Goal: Communication & Community: Ask a question

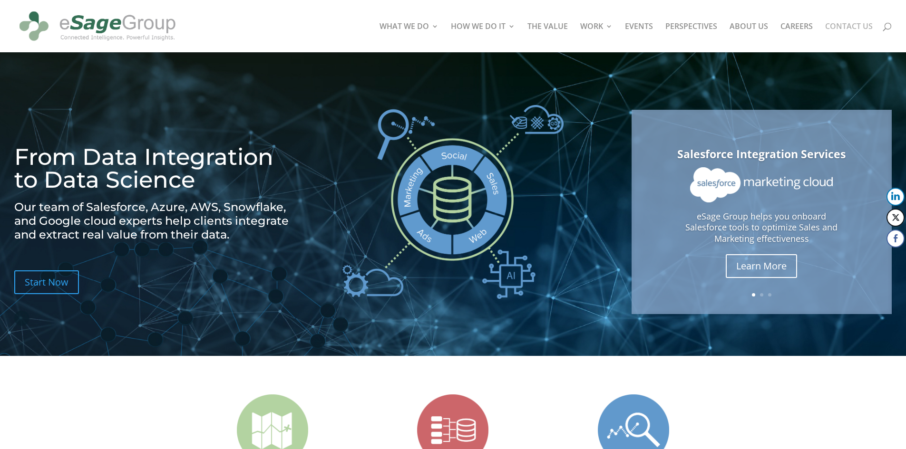
click at [852, 25] on link "CONTACT US" at bounding box center [849, 37] width 48 height 29
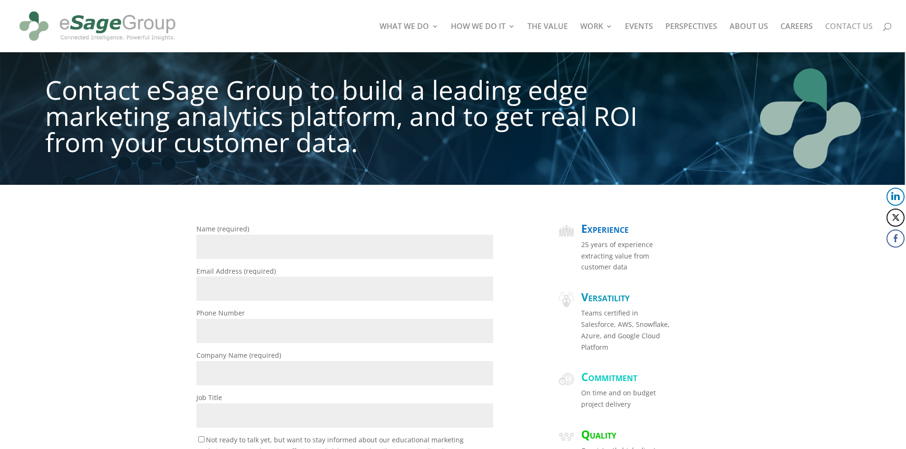
click at [251, 243] on input "Name (required)" at bounding box center [344, 247] width 297 height 24
type input "[PERSON_NAME]"
type input "[EMAIL_ADDRESS][DOMAIN_NAME]"
type input "2013835115"
type input "50Pros"
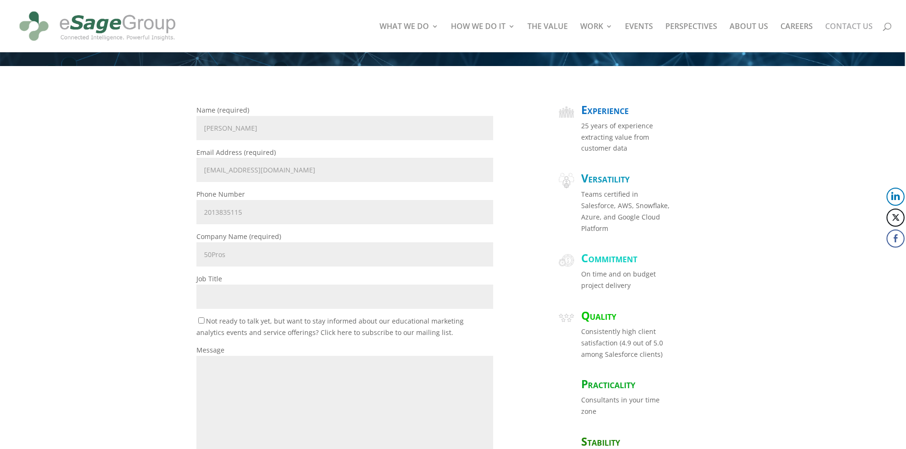
scroll to position [143, 0]
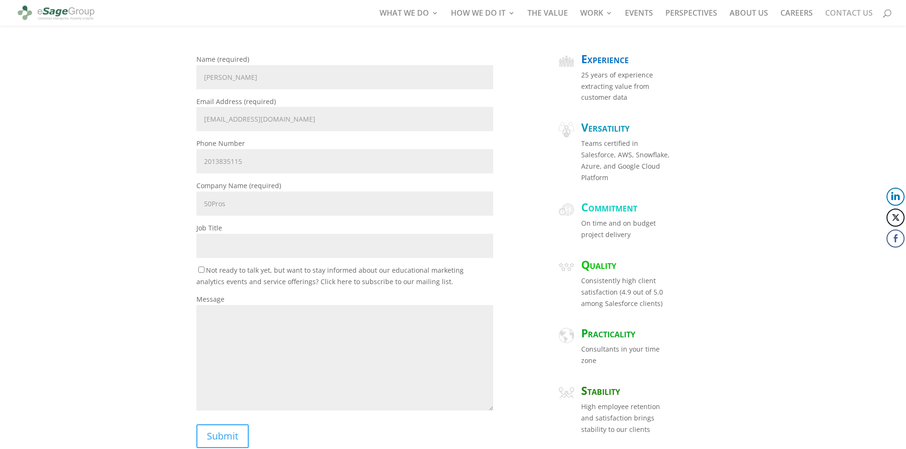
click at [272, 239] on input "Job Title" at bounding box center [344, 246] width 297 height 24
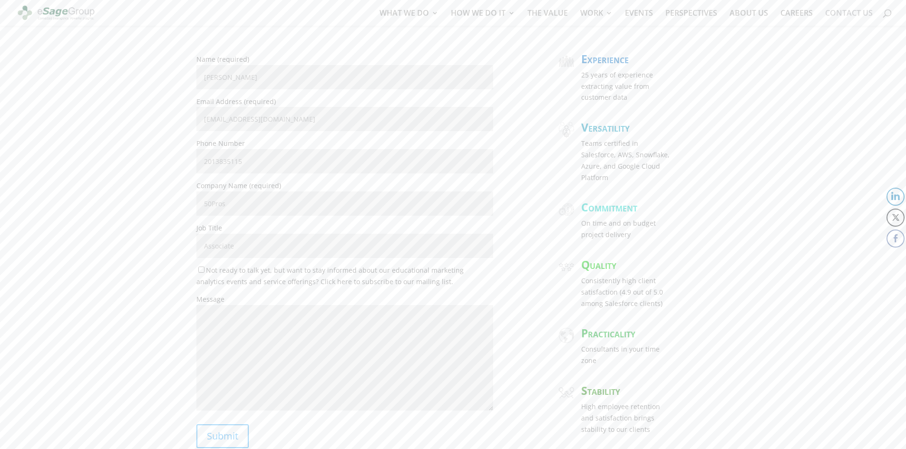
type input "Associate"
click at [286, 325] on textarea "Message" at bounding box center [344, 358] width 297 height 106
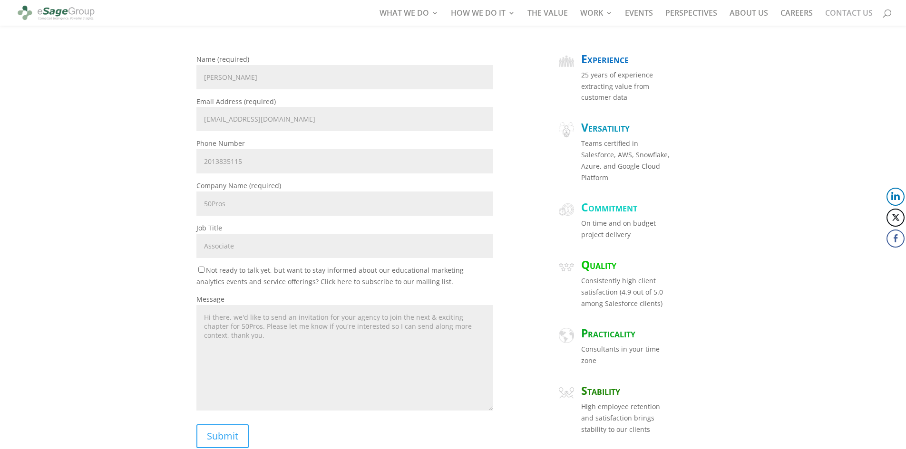
type textarea "Hi there, we'd like to send an invitation for your agency to join the next & ex…"
click at [198, 270] on label "Not ready to talk yet, but want to stay informed about our educational marketin…" at bounding box center [329, 276] width 267 height 20
click at [198, 270] on input "Not ready to talk yet, but want to stay informed about our educational marketin…" at bounding box center [201, 270] width 6 height 6
checkbox input "true"
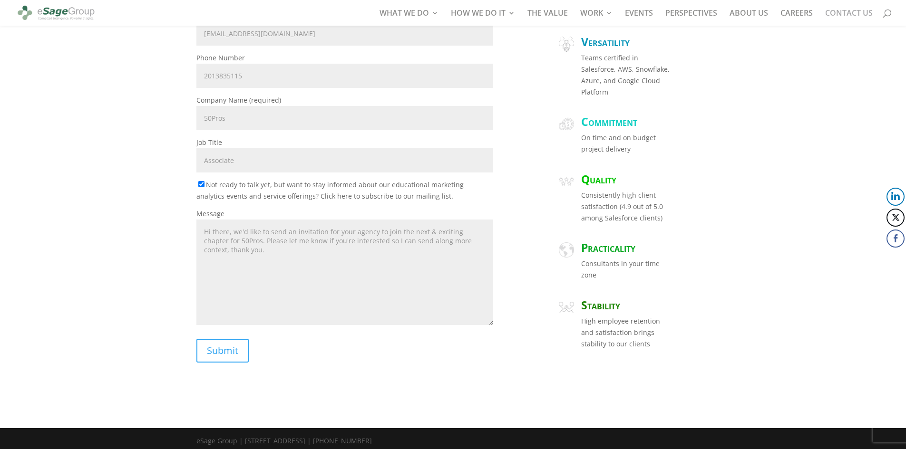
scroll to position [233, 0]
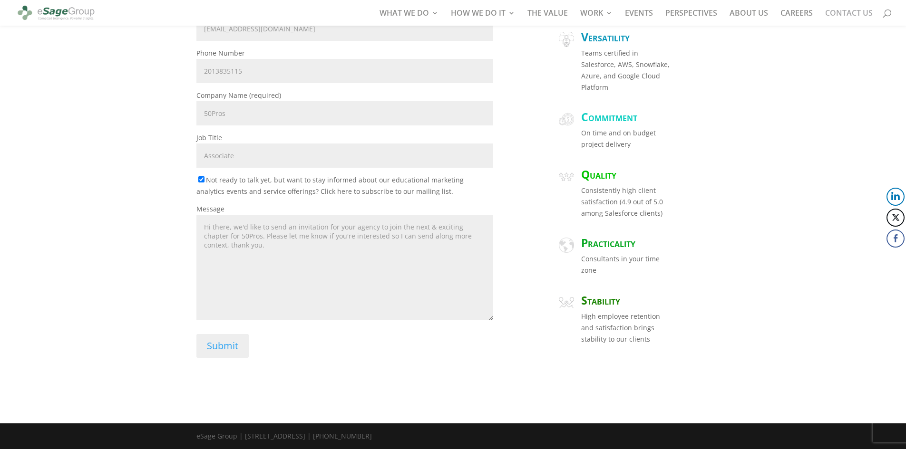
click at [225, 340] on input "Submit" at bounding box center [222, 346] width 52 height 24
